Goal: Navigation & Orientation: Find specific page/section

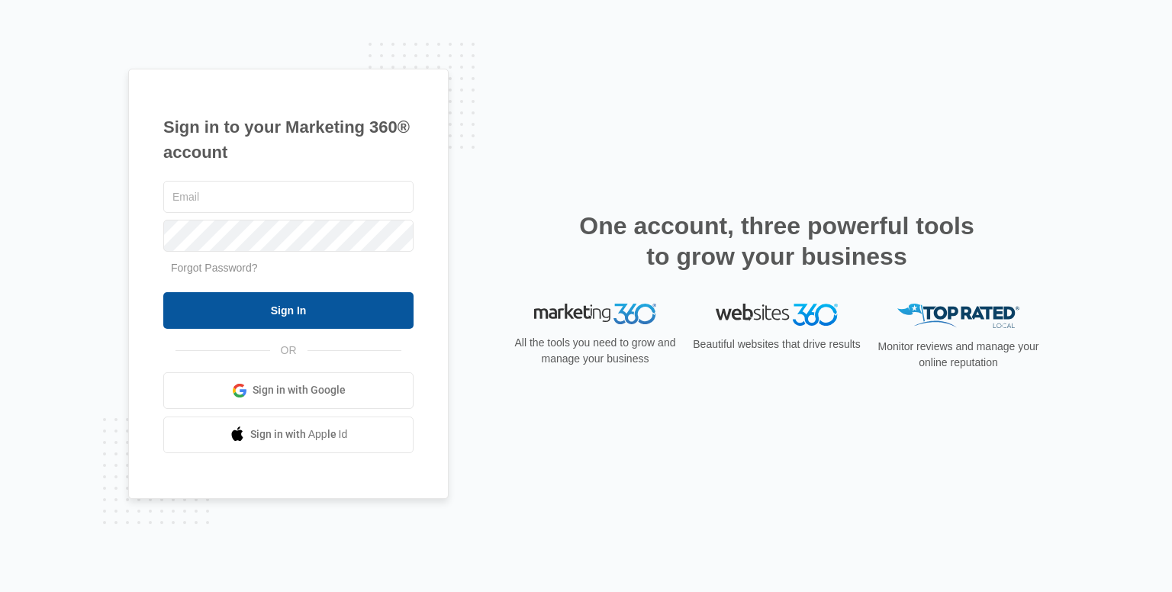
type input "[EMAIL_ADDRESS][DOMAIN_NAME]"
click at [290, 300] on input "Sign In" at bounding box center [288, 310] width 250 height 37
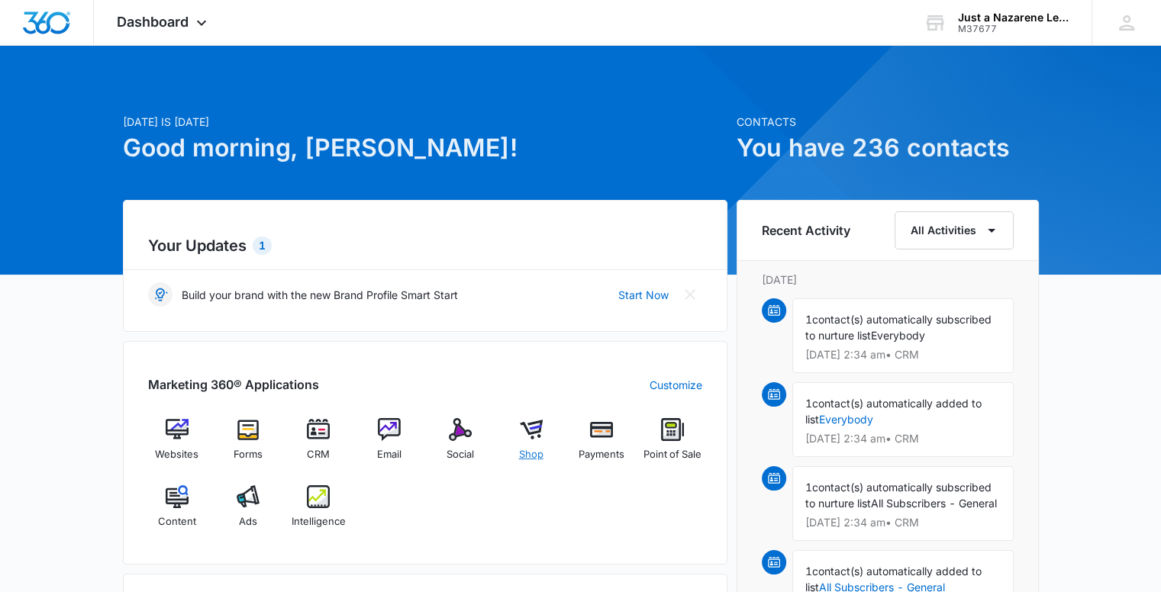
click at [528, 456] on span "Shop" at bounding box center [531, 454] width 24 height 15
